Goal: Information Seeking & Learning: Learn about a topic

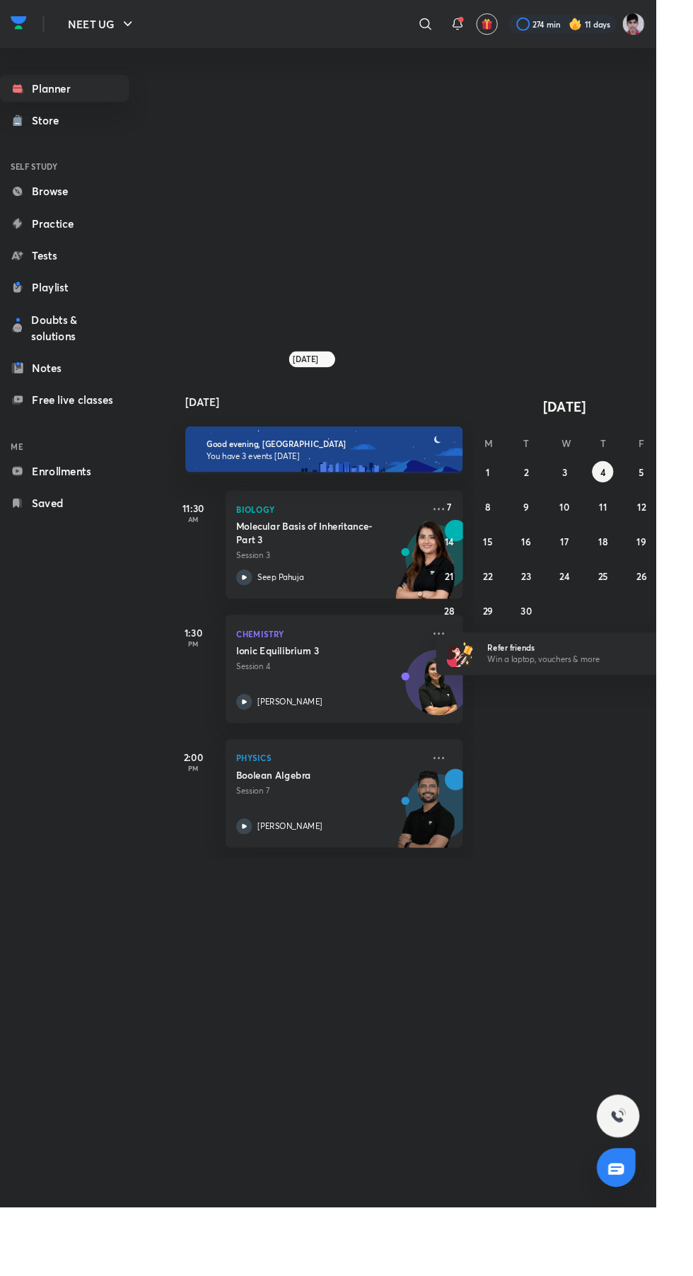
click at [363, 711] on p "Session 4" at bounding box center [348, 704] width 197 height 13
click at [466, 679] on icon at bounding box center [464, 670] width 17 height 17
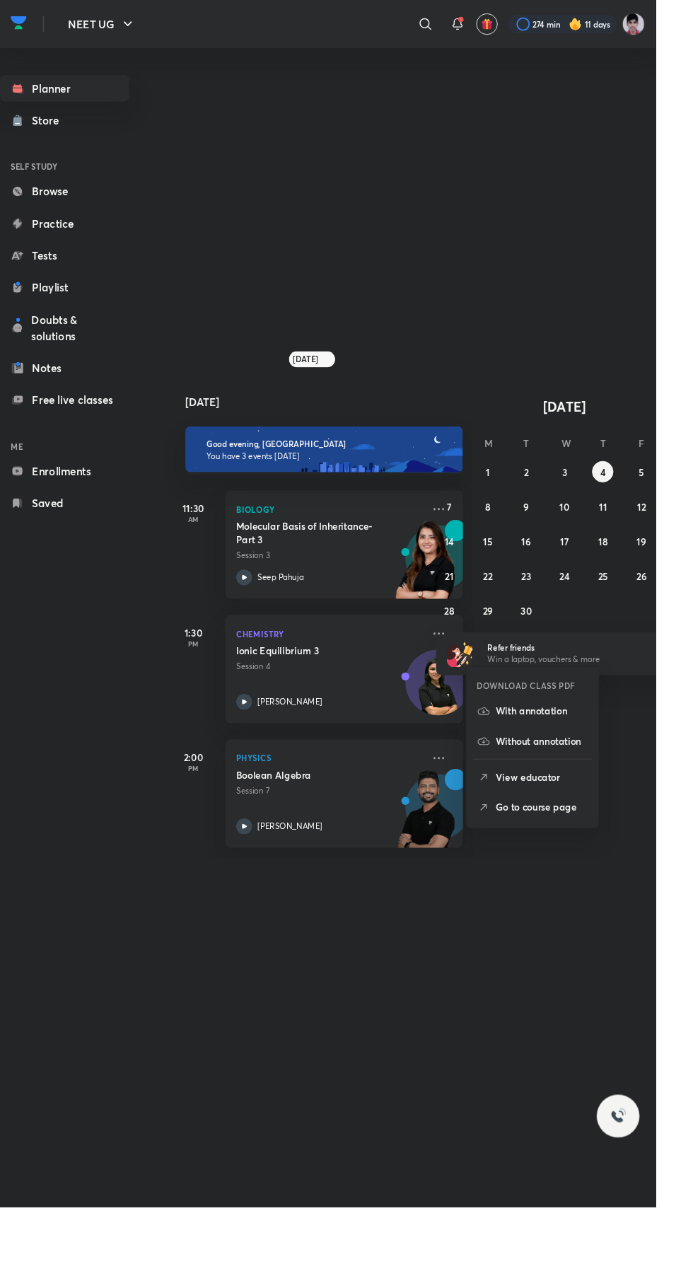
click at [592, 819] on p "View educator" at bounding box center [573, 821] width 98 height 15
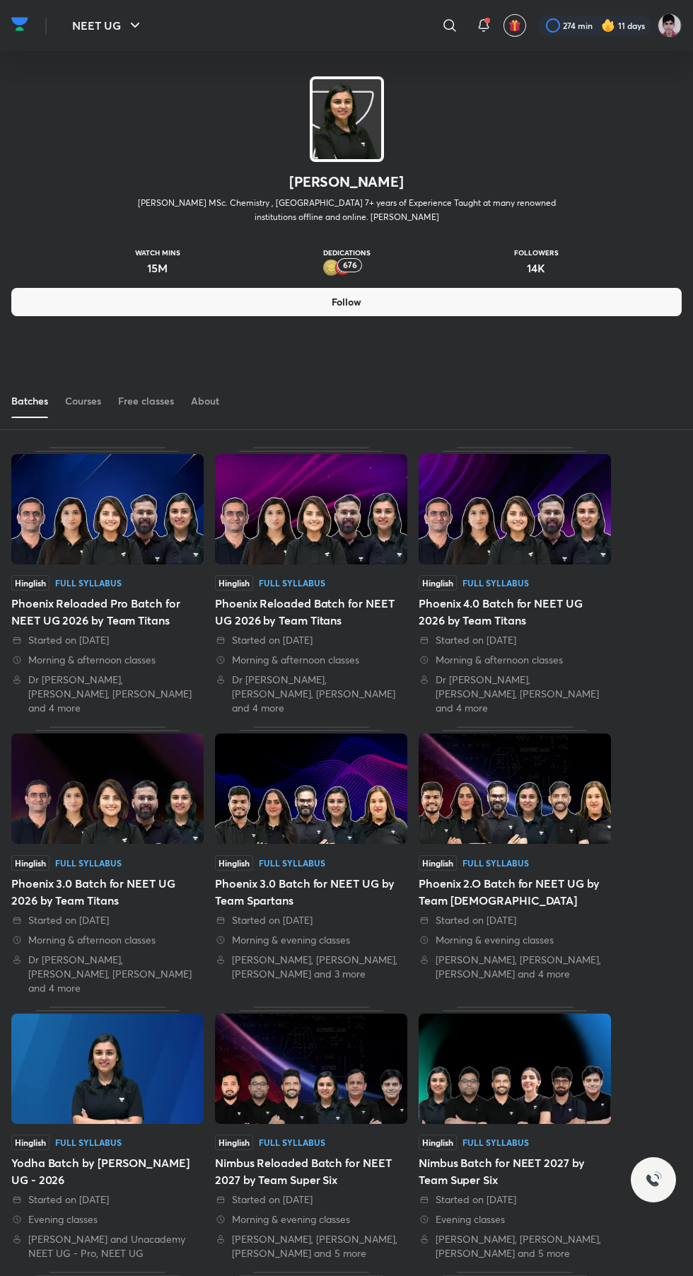
click at [139, 400] on div "Free classes" at bounding box center [146, 401] width 56 height 14
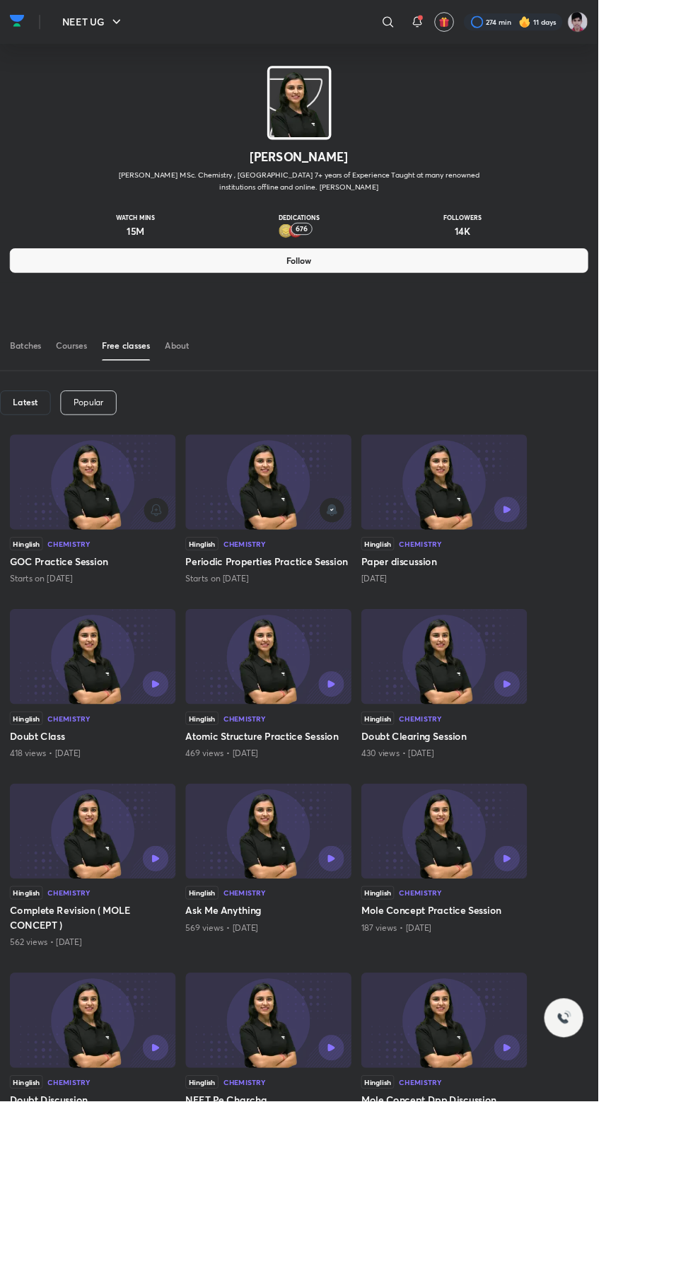
click at [299, 588] on div at bounding box center [311, 591] width 175 height 28
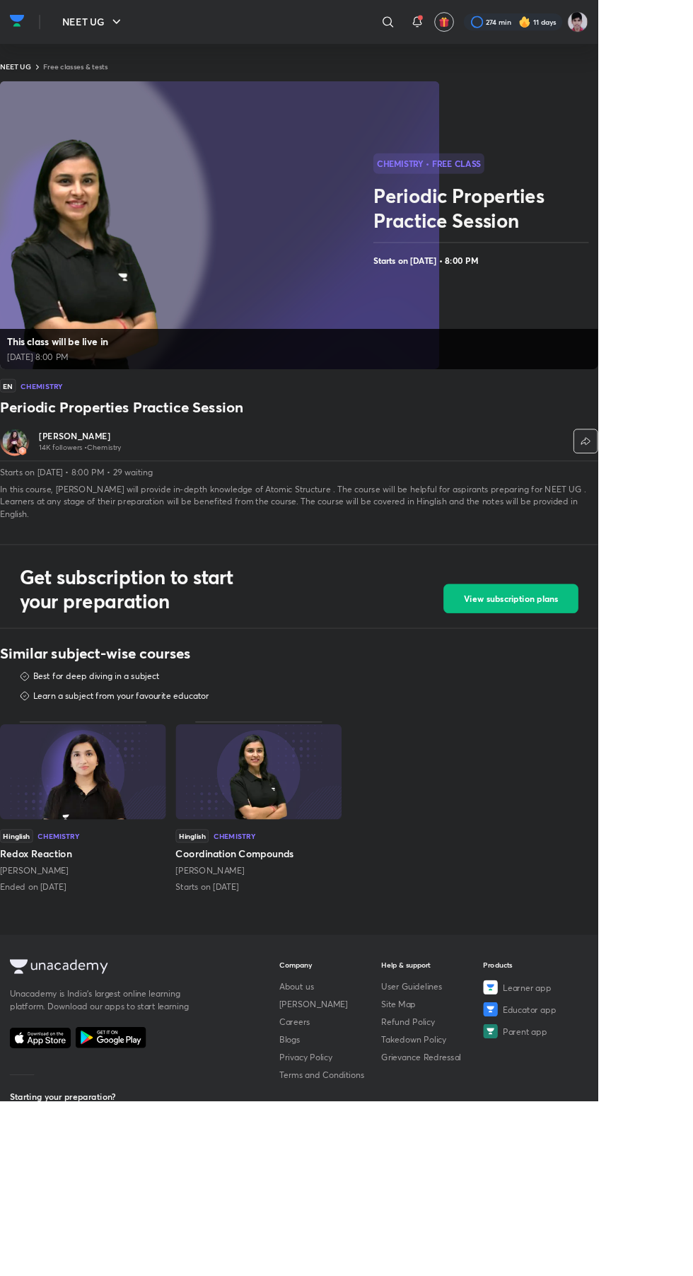
click at [330, 304] on rect at bounding box center [254, 261] width 509 height 334
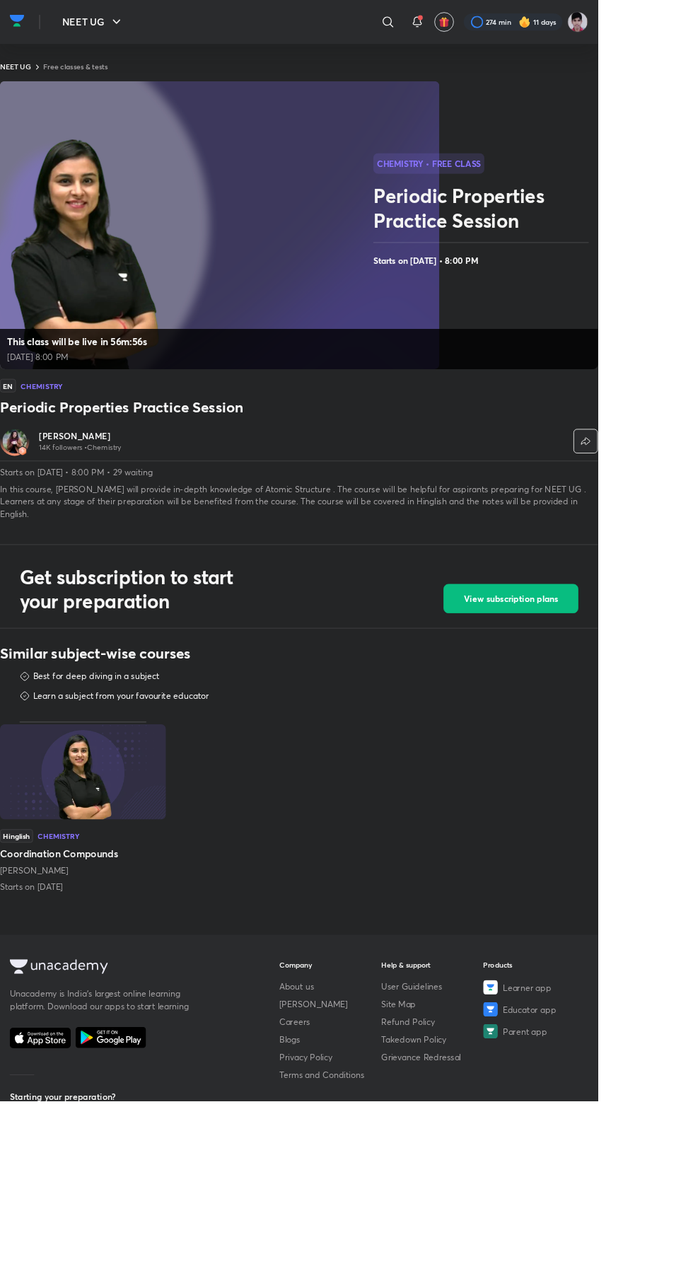
click at [106, 335] on img at bounding box center [98, 295] width 181 height 277
click at [79, 253] on img at bounding box center [98, 295] width 181 height 277
click at [395, 226] on rect at bounding box center [254, 261] width 509 height 334
click at [574, 270] on h2 "Periodic Properties Practice Session" at bounding box center [560, 241] width 255 height 57
click at [434, 270] on h2 "Periodic Properties Practice Session" at bounding box center [560, 241] width 255 height 57
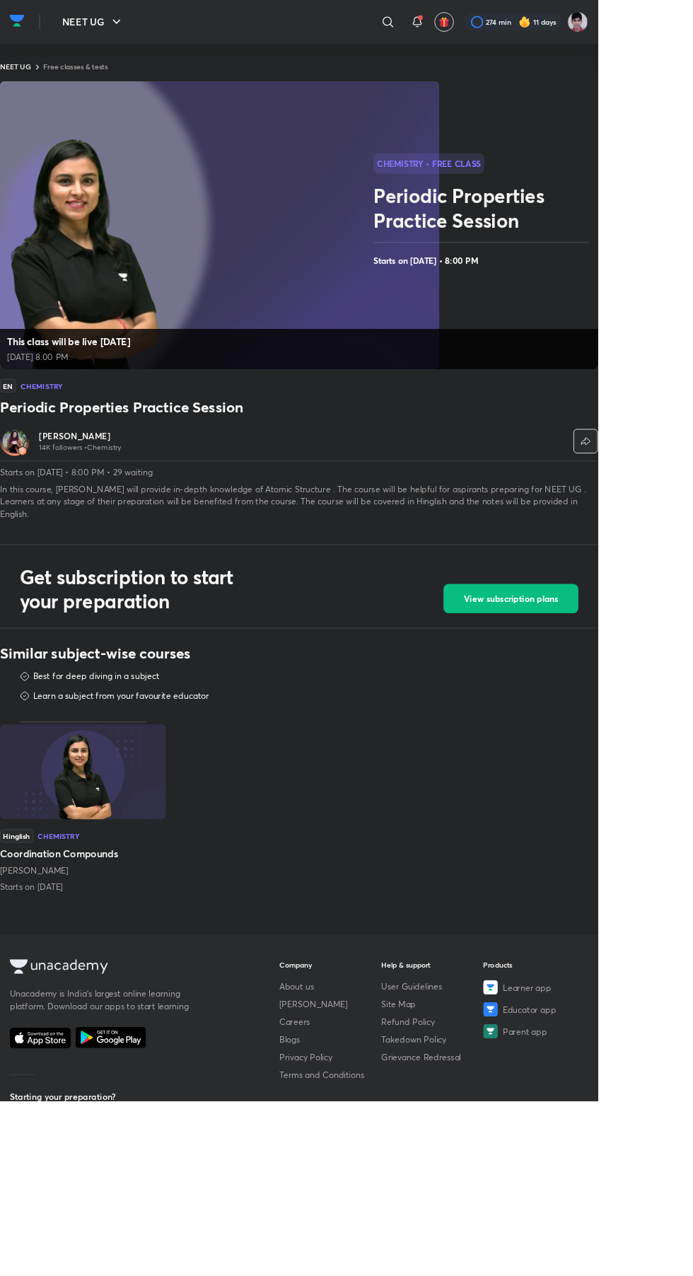
click at [260, 207] on rect at bounding box center [254, 261] width 509 height 334
